Goal: Information Seeking & Learning: Learn about a topic

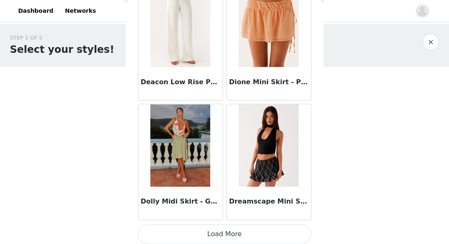
scroll to position [2215, 0]
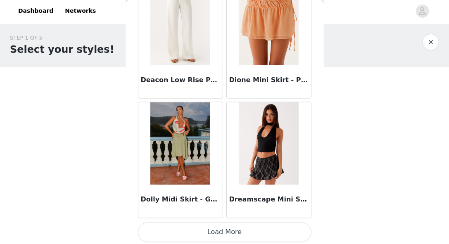
click at [231, 233] on button "Load More" at bounding box center [224, 233] width 173 height 20
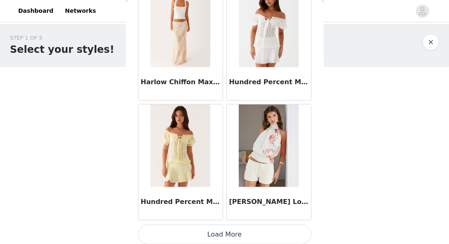
scroll to position [3412, 0]
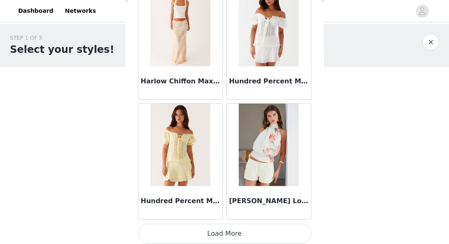
click at [212, 230] on button "Load More" at bounding box center [224, 234] width 173 height 20
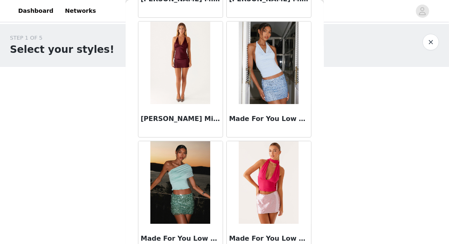
scroll to position [4609, 0]
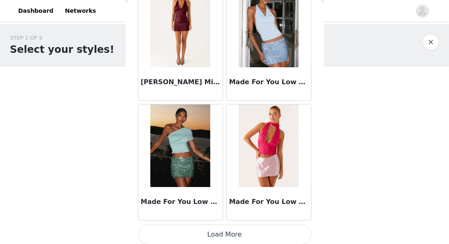
click at [249, 231] on button "Load More" at bounding box center [224, 235] width 173 height 20
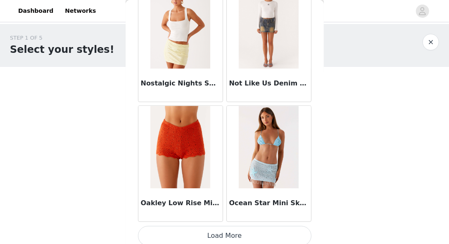
scroll to position [5805, 0]
click at [209, 235] on button "Load More" at bounding box center [224, 236] width 173 height 20
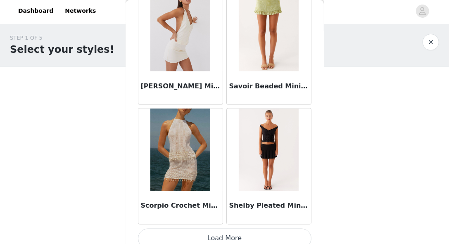
scroll to position [7002, 0]
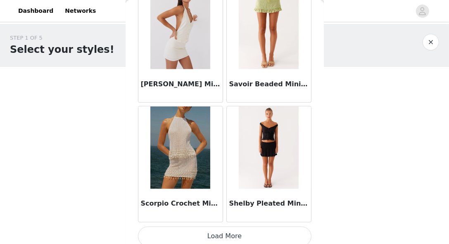
click at [208, 237] on button "Load More" at bounding box center [224, 237] width 173 height 20
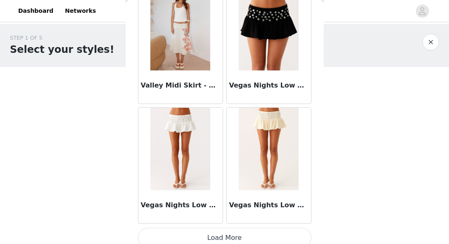
scroll to position [8199, 0]
click at [223, 228] on button "Load More" at bounding box center [224, 238] width 173 height 20
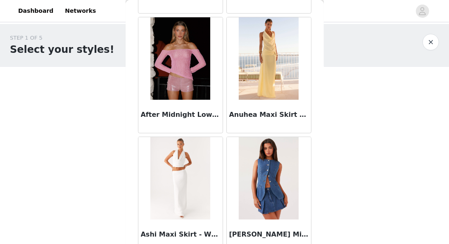
scroll to position [0, 0]
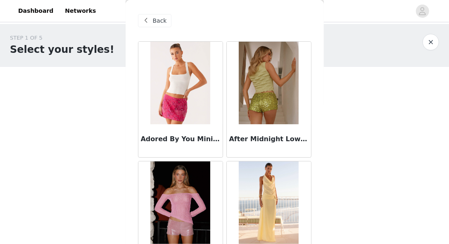
click at [154, 19] on span "Back" at bounding box center [160, 21] width 14 height 9
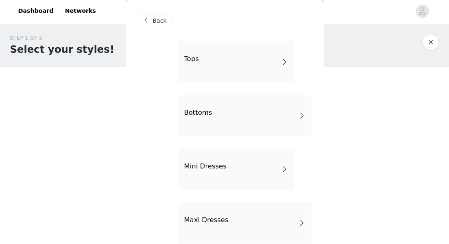
scroll to position [12, 0]
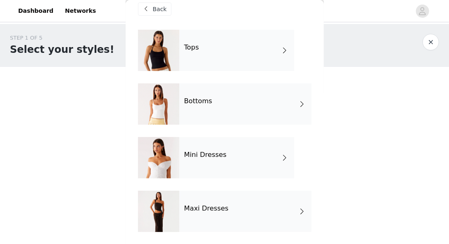
click at [189, 164] on div "Mini Dresses" at bounding box center [236, 157] width 115 height 41
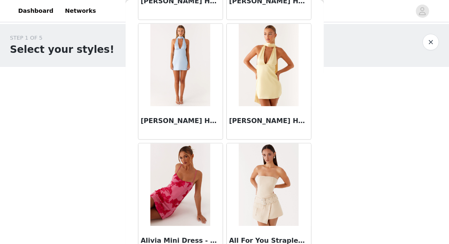
scroll to position [1019, 0]
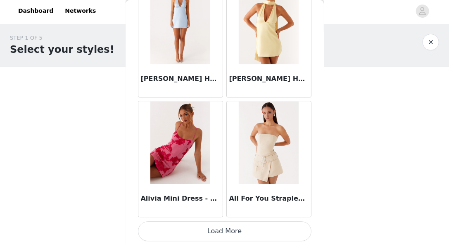
click at [199, 235] on button "Load More" at bounding box center [224, 231] width 173 height 20
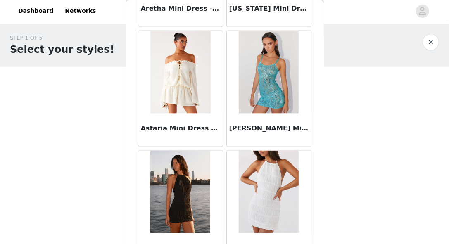
scroll to position [2215, 0]
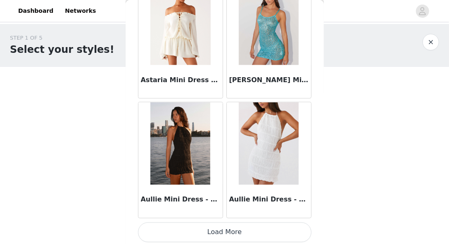
click at [241, 233] on button "Load More" at bounding box center [224, 233] width 173 height 20
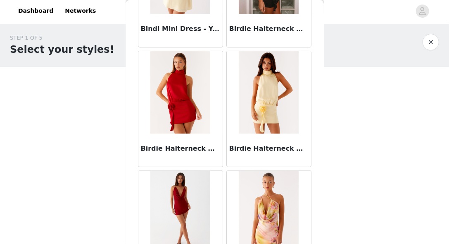
scroll to position [3412, 0]
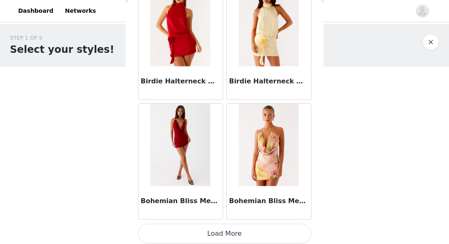
click at [226, 234] on button "Load More" at bounding box center [224, 234] width 173 height 20
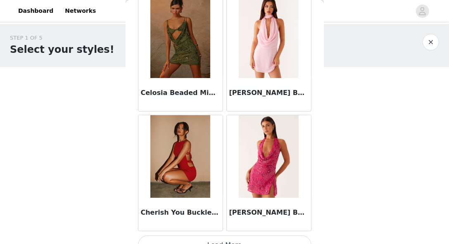
scroll to position [4609, 0]
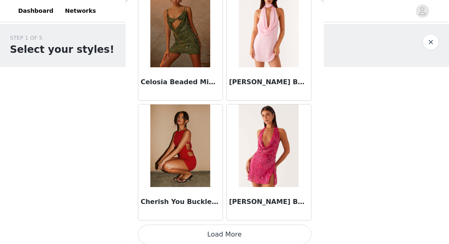
click at [252, 235] on button "Load More" at bounding box center [224, 235] width 173 height 20
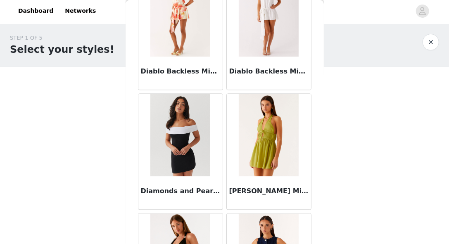
scroll to position [5805, 0]
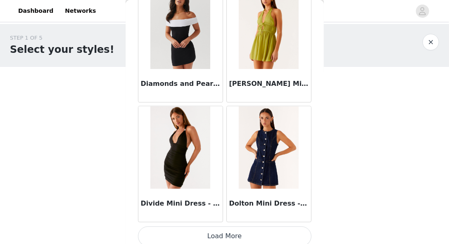
click at [230, 230] on button "Load More" at bounding box center [224, 236] width 173 height 20
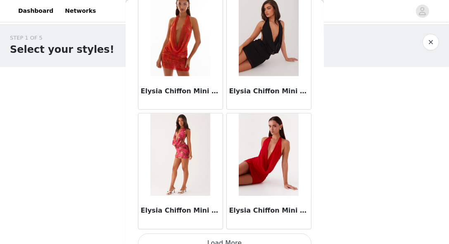
scroll to position [7002, 0]
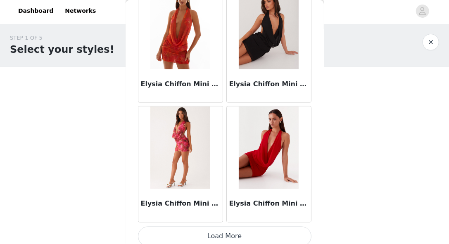
click at [255, 227] on button "Load More" at bounding box center [224, 237] width 173 height 20
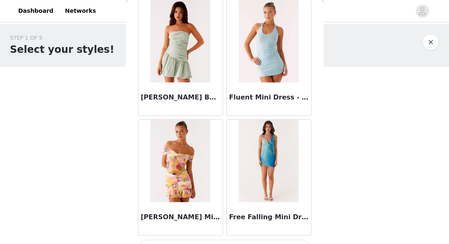
scroll to position [8199, 0]
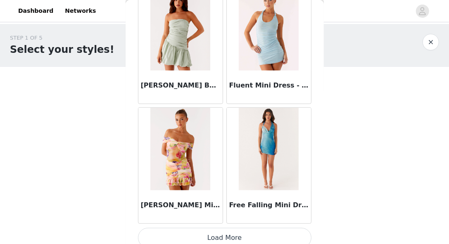
click at [242, 228] on button "Load More" at bounding box center [224, 238] width 173 height 20
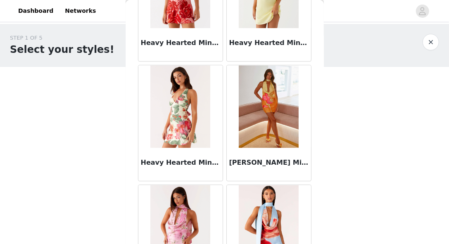
scroll to position [9396, 0]
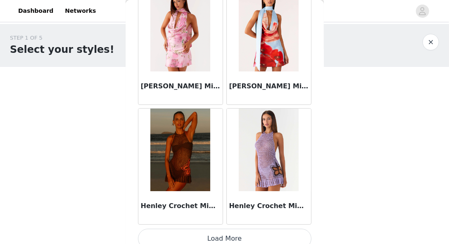
click at [262, 232] on button "Load More" at bounding box center [224, 239] width 173 height 20
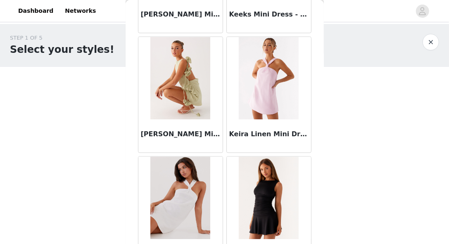
scroll to position [10593, 0]
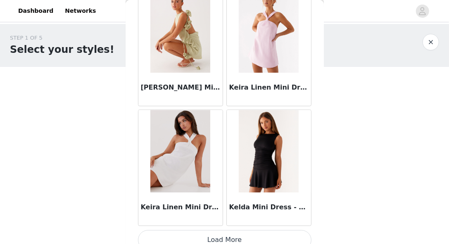
click at [268, 231] on button "Load More" at bounding box center [224, 240] width 173 height 20
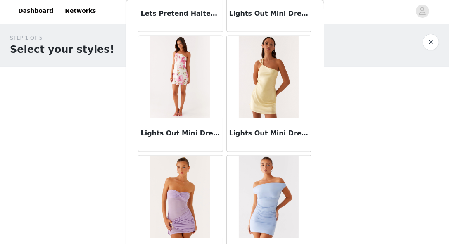
scroll to position [11789, 0]
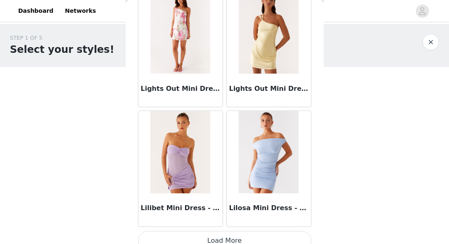
click at [271, 231] on button "Load More" at bounding box center [224, 241] width 173 height 20
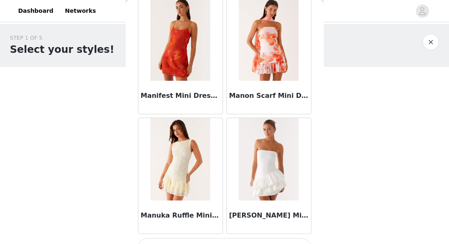
scroll to position [12986, 0]
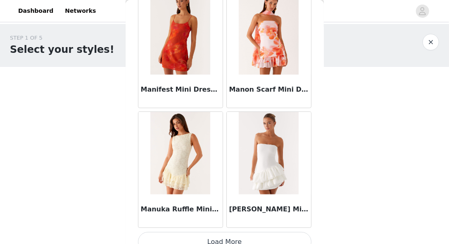
click at [244, 232] on button "Load More" at bounding box center [224, 242] width 173 height 20
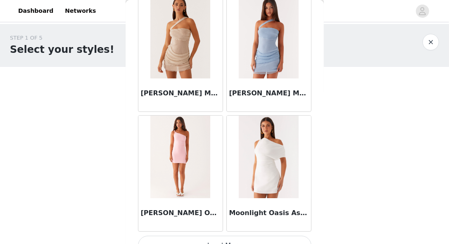
scroll to position [14183, 0]
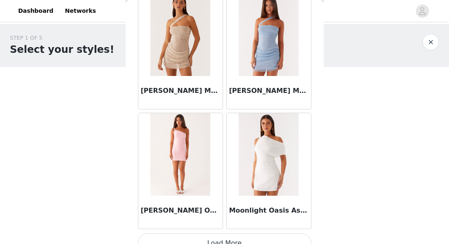
click at [247, 234] on button "Load More" at bounding box center [224, 243] width 173 height 20
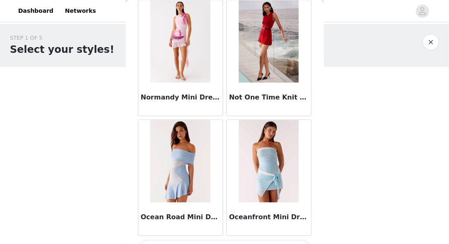
scroll to position [15380, 0]
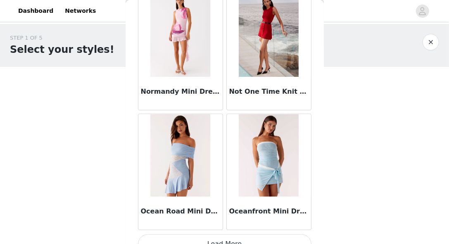
click at [249, 234] on button "Load More" at bounding box center [224, 244] width 173 height 20
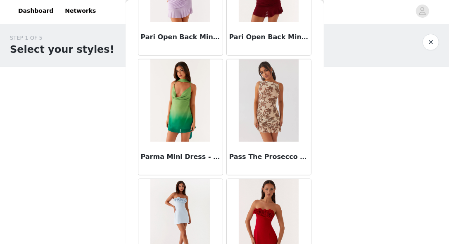
scroll to position [16576, 0]
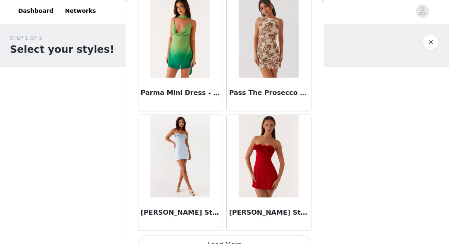
click at [249, 235] on button "Load More" at bounding box center [224, 245] width 173 height 20
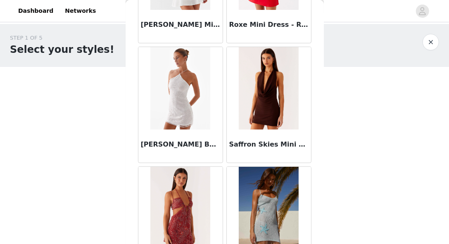
scroll to position [17773, 0]
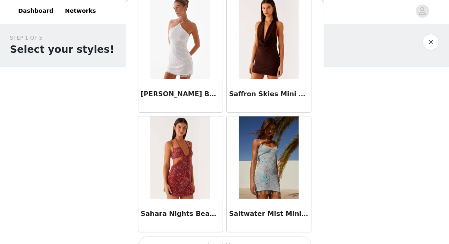
click at [249, 238] on button "Load More" at bounding box center [224, 247] width 173 height 20
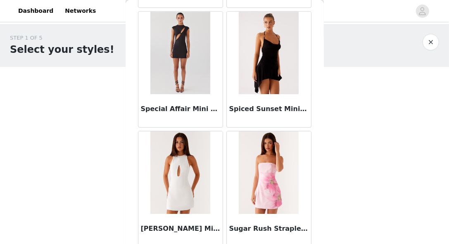
scroll to position [18970, 0]
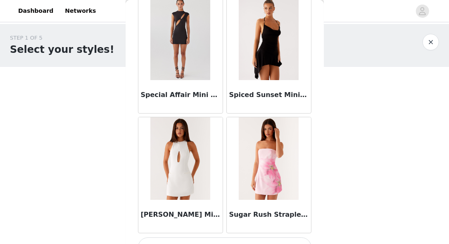
click at [261, 238] on button "Load More" at bounding box center [224, 248] width 173 height 20
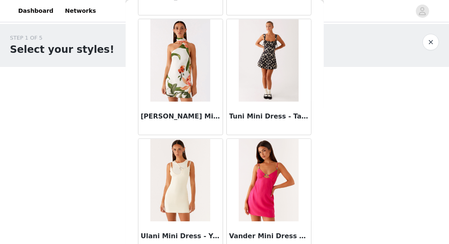
scroll to position [20167, 0]
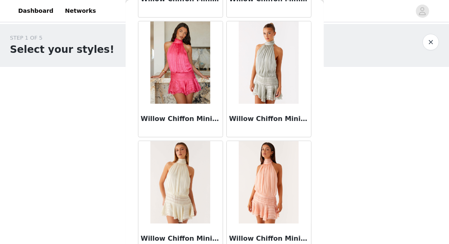
scroll to position [21364, 0]
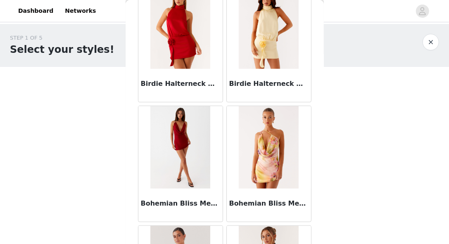
scroll to position [0, 0]
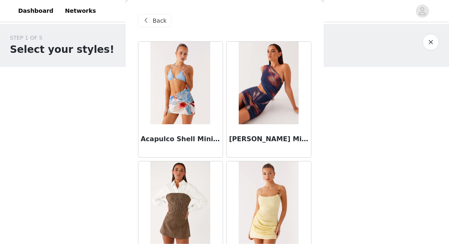
click at [160, 25] on div "Back" at bounding box center [154, 20] width 33 height 13
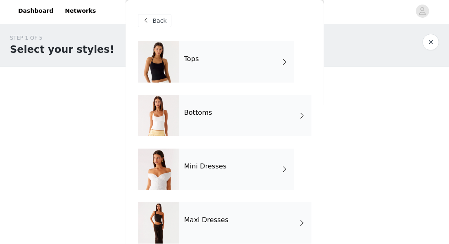
scroll to position [12, 0]
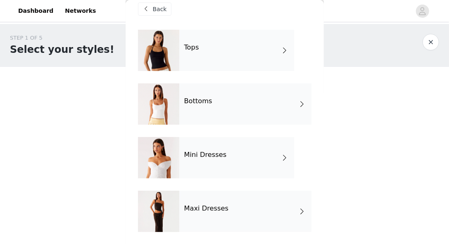
click at [229, 211] on div "Maxi Dresses" at bounding box center [245, 211] width 132 height 41
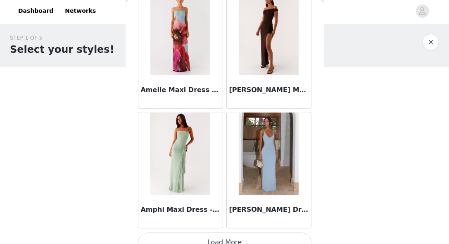
scroll to position [1019, 0]
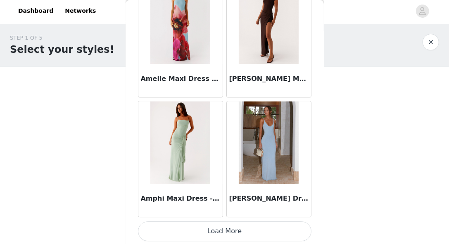
click at [287, 227] on button "Load More" at bounding box center [224, 231] width 173 height 20
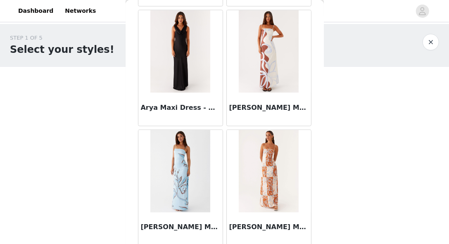
scroll to position [2215, 0]
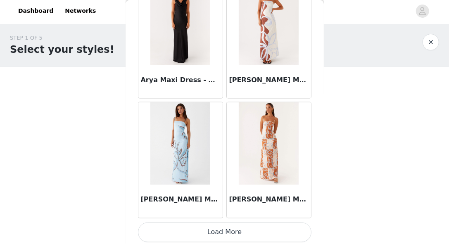
click at [281, 232] on button "Load More" at bounding box center [224, 233] width 173 height 20
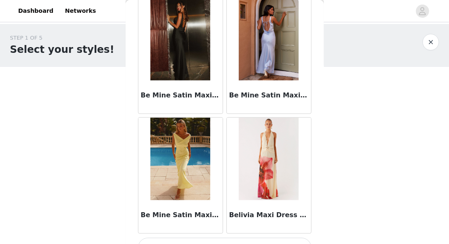
scroll to position [3412, 0]
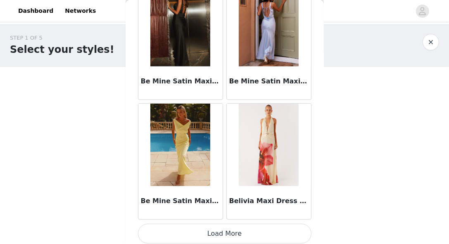
click at [276, 232] on button "Load More" at bounding box center [224, 234] width 173 height 20
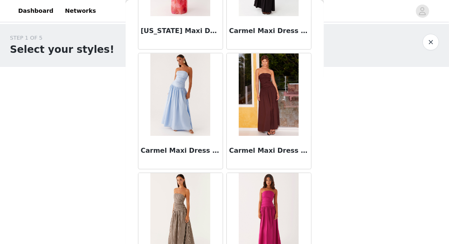
scroll to position [4609, 0]
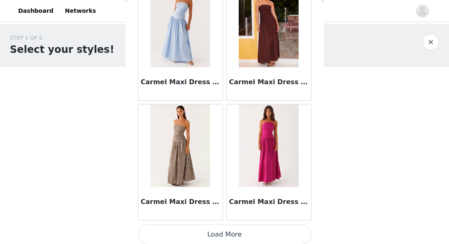
click at [284, 228] on button "Load More" at bounding box center [224, 235] width 173 height 20
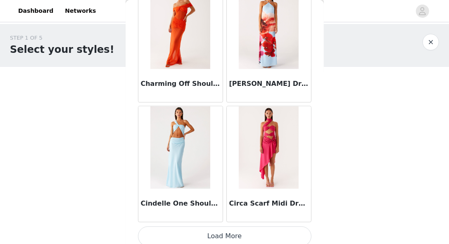
scroll to position [5805, 0]
click at [284, 226] on button "Load More" at bounding box center [224, 236] width 173 height 20
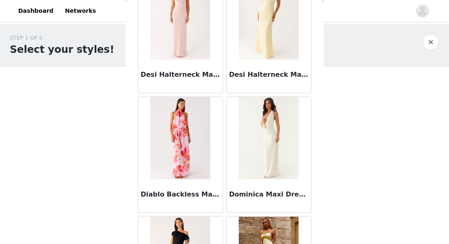
scroll to position [7002, 0]
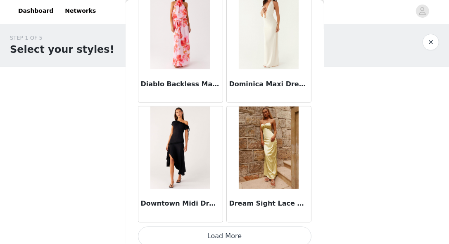
click at [290, 227] on button "Load More" at bounding box center [224, 237] width 173 height 20
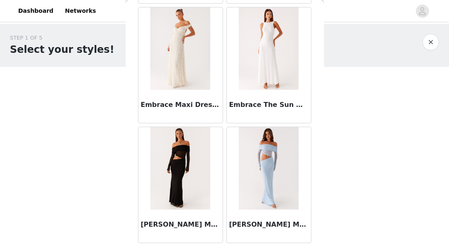
scroll to position [8199, 0]
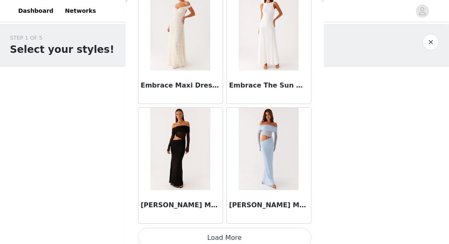
click at [267, 234] on button "Load More" at bounding box center [224, 238] width 173 height 20
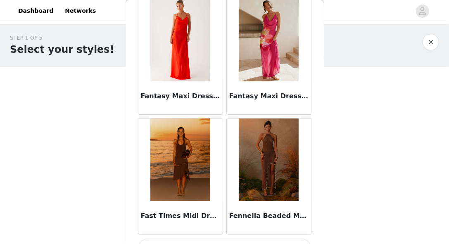
scroll to position [9395, 0]
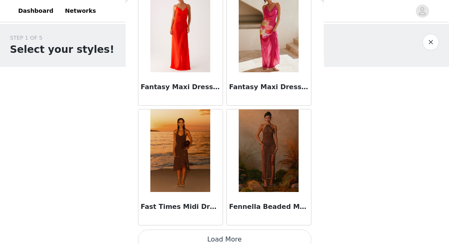
click at [270, 230] on button "Load More" at bounding box center [224, 240] width 173 height 20
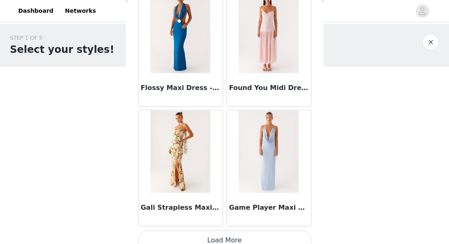
scroll to position [10593, 0]
click at [289, 230] on button "Load More" at bounding box center [224, 240] width 173 height 20
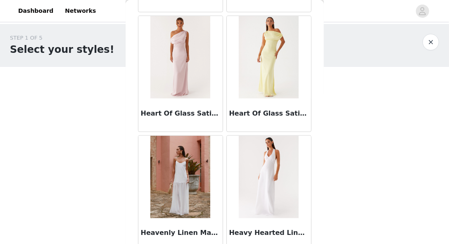
scroll to position [11789, 0]
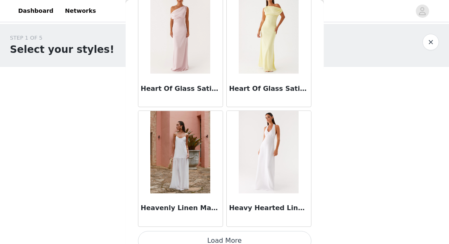
click at [295, 231] on button "Load More" at bounding box center [224, 241] width 173 height 20
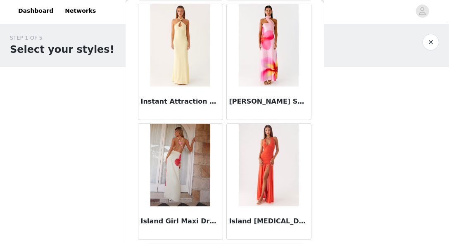
scroll to position [12986, 0]
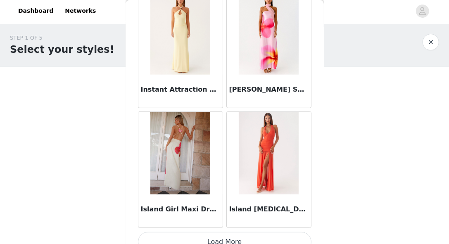
click at [297, 233] on button "Load More" at bounding box center [224, 242] width 173 height 20
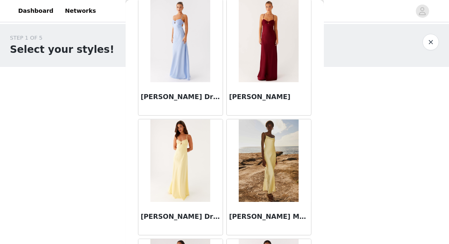
scroll to position [14183, 0]
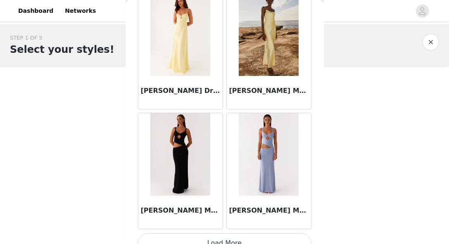
click at [296, 233] on button "Load More" at bounding box center [224, 243] width 173 height 20
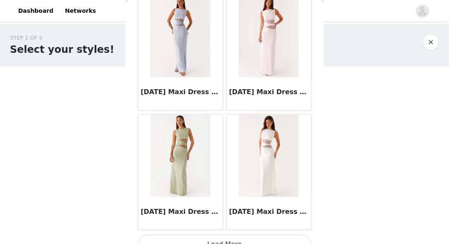
scroll to position [15380, 0]
click at [295, 234] on button "Load More" at bounding box center [224, 244] width 173 height 20
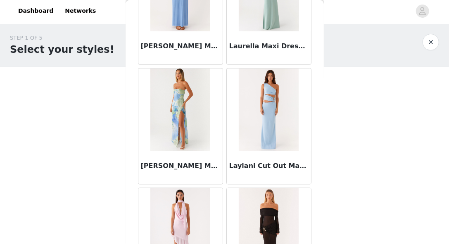
scroll to position [16576, 0]
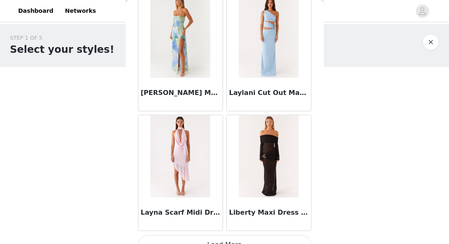
click at [248, 235] on button "Load More" at bounding box center [224, 245] width 173 height 20
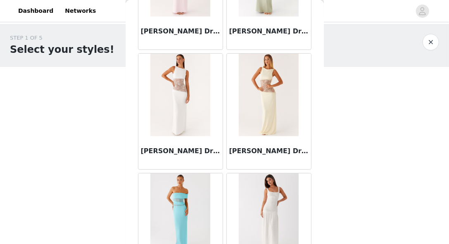
scroll to position [17773, 0]
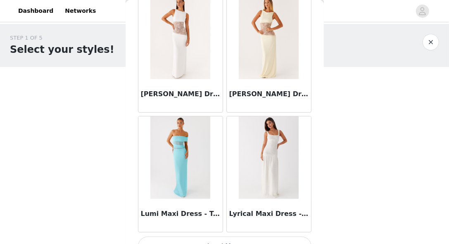
click at [274, 237] on button "Load More" at bounding box center [224, 247] width 173 height 20
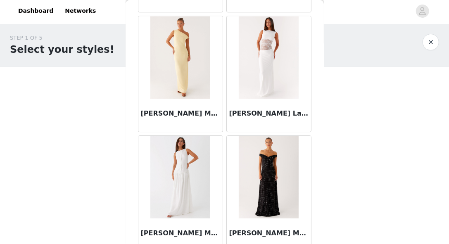
scroll to position [18970, 0]
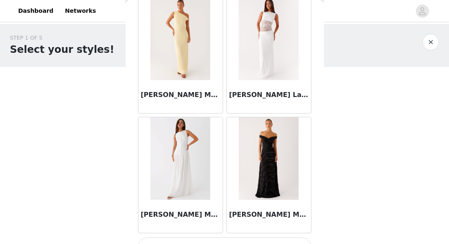
click at [282, 238] on button "Load More" at bounding box center [224, 248] width 173 height 20
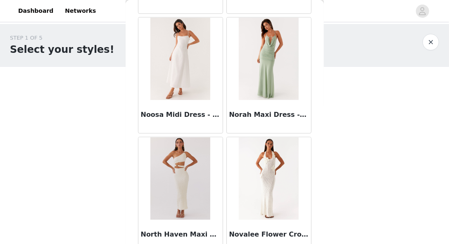
scroll to position [20167, 0]
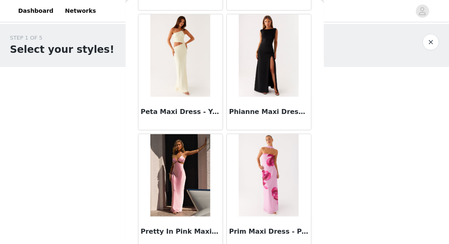
scroll to position [21364, 0]
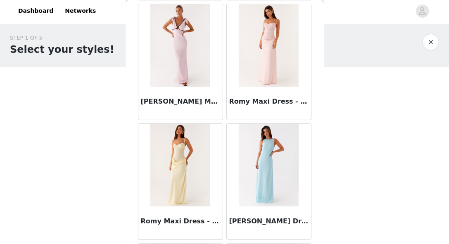
scroll to position [22560, 0]
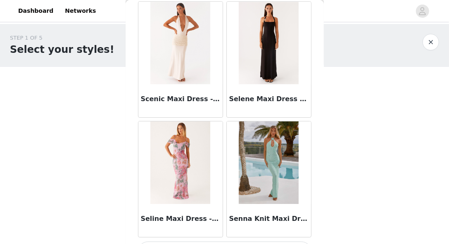
scroll to position [23757, 0]
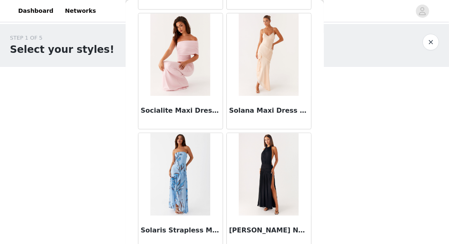
scroll to position [24954, 0]
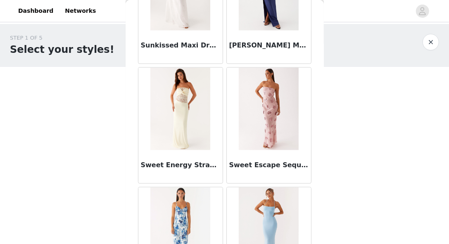
scroll to position [26150, 0]
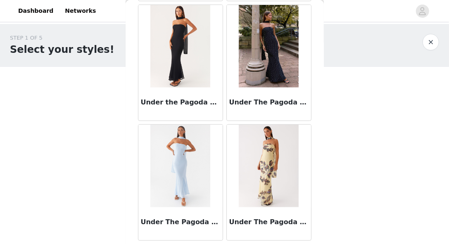
scroll to position [27347, 0]
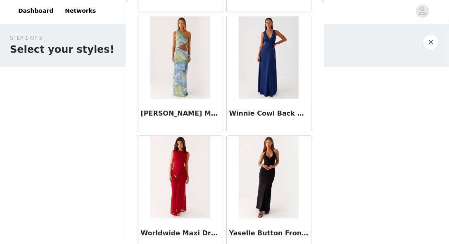
scroll to position [28544, 0]
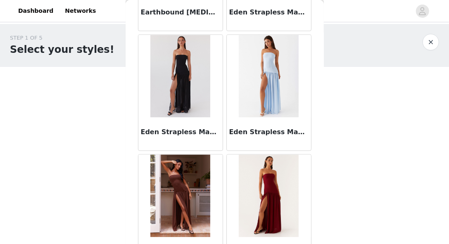
scroll to position [0, 0]
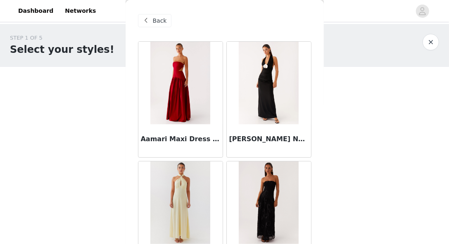
click at [156, 21] on span "Back" at bounding box center [160, 21] width 14 height 9
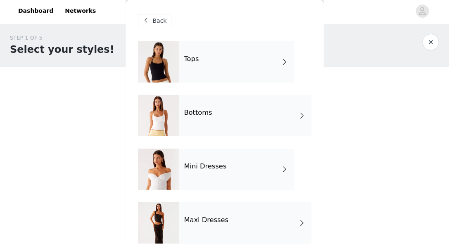
click at [171, 55] on div at bounding box center [158, 61] width 41 height 41
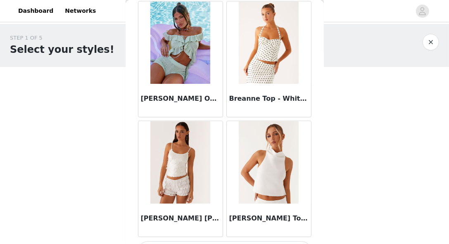
scroll to position [1019, 0]
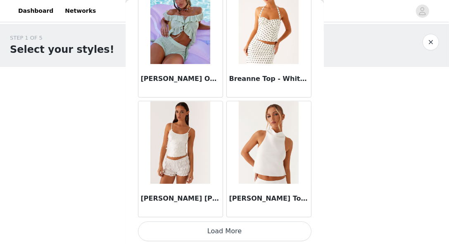
click at [284, 230] on button "Load More" at bounding box center [224, 231] width 173 height 20
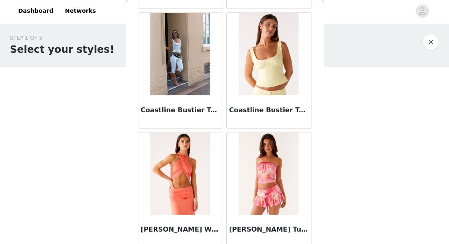
scroll to position [2215, 0]
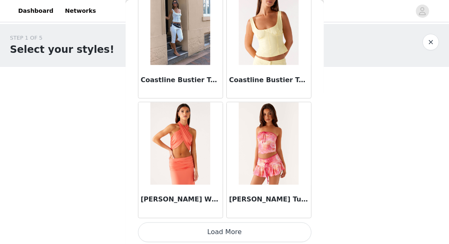
click at [276, 232] on button "Load More" at bounding box center [224, 233] width 173 height 20
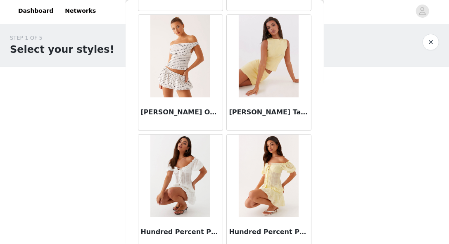
scroll to position [3412, 0]
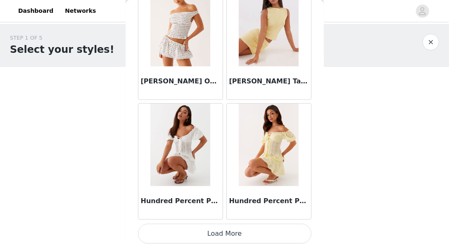
click at [280, 231] on button "Load More" at bounding box center [224, 234] width 173 height 20
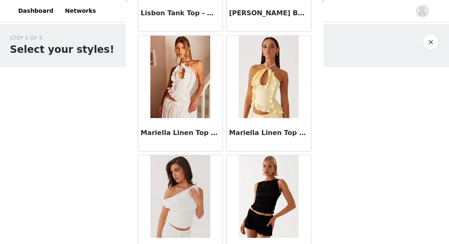
scroll to position [4609, 0]
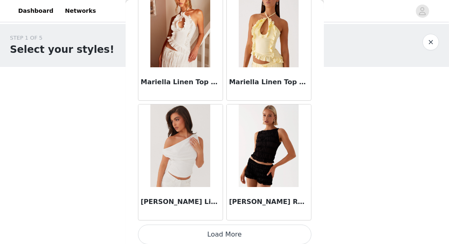
click at [283, 226] on button "Load More" at bounding box center [224, 235] width 173 height 20
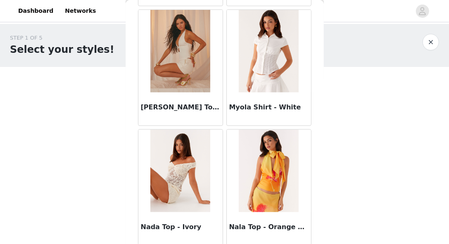
scroll to position [5070, 0]
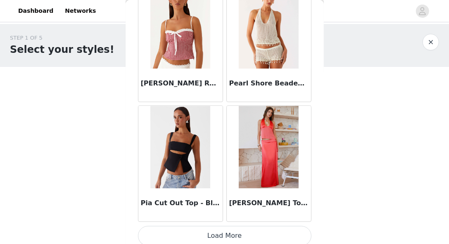
click at [257, 232] on button "Load More" at bounding box center [224, 236] width 173 height 20
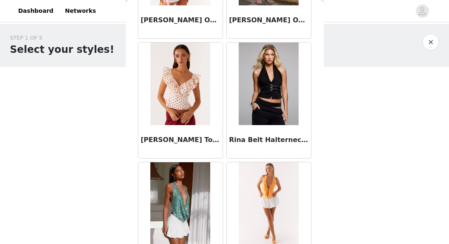
scroll to position [6229, 0]
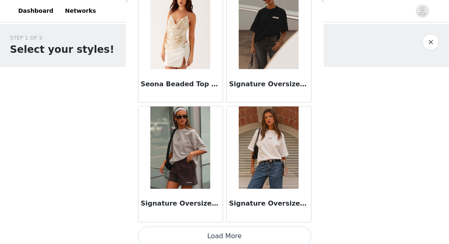
click at [236, 233] on button "Load More" at bounding box center [224, 237] width 173 height 20
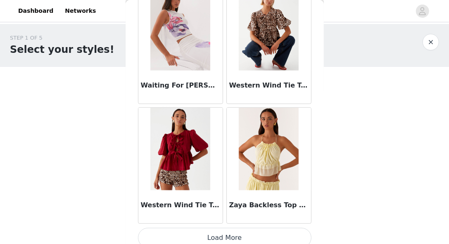
click at [242, 234] on button "Load More" at bounding box center [224, 238] width 173 height 20
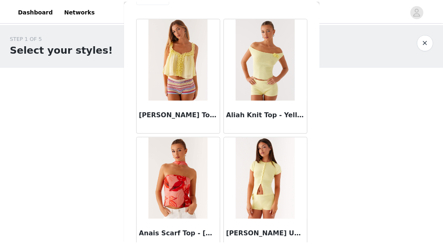
scroll to position [0, 0]
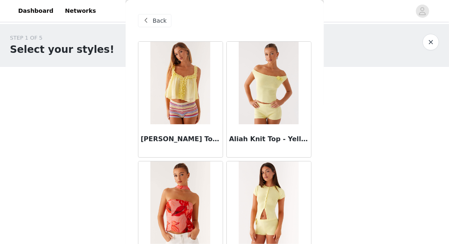
click at [154, 17] on span "Back" at bounding box center [160, 21] width 14 height 9
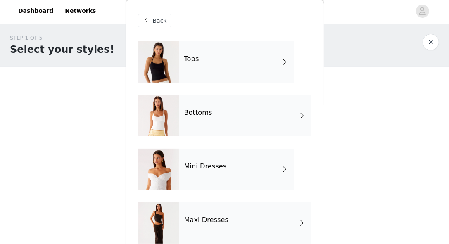
click at [432, 40] on button "button" at bounding box center [431, 42] width 17 height 17
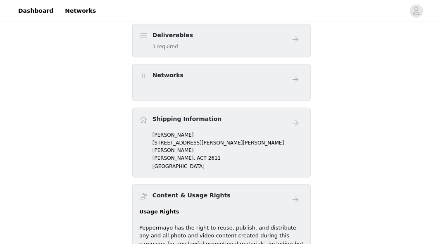
scroll to position [223, 0]
